Goal: Obtain resource: Download file/media

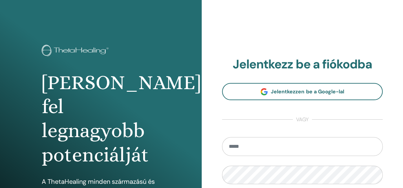
type input "**********"
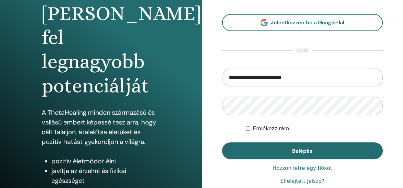
scroll to position [82, 0]
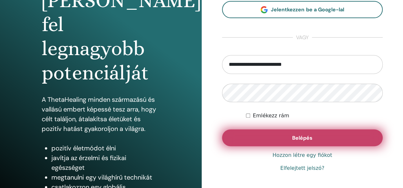
click at [307, 136] on span "Belépés" at bounding box center [302, 137] width 20 height 7
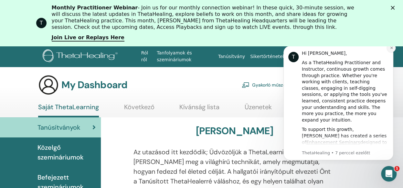
click at [391, 46] on icon "Dismiss notification" at bounding box center [392, 48] width 4 height 4
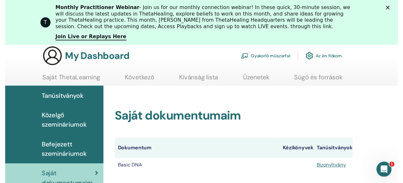
scroll to position [67, 0]
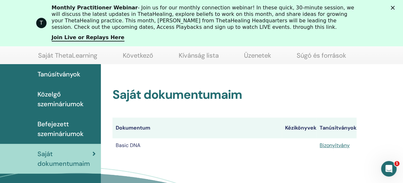
click at [403, 116] on html "Ról ről Tanfolyamok és szemináriumok Tanúsítvány Sikertörténetek Erőforrások Bo…" at bounding box center [201, 24] width 403 height 183
click at [334, 146] on link "Bizonyítvány" at bounding box center [335, 145] width 30 height 7
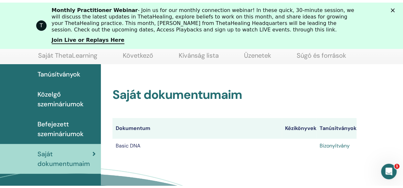
scroll to position [0, 0]
